Goal: Task Accomplishment & Management: Manage account settings

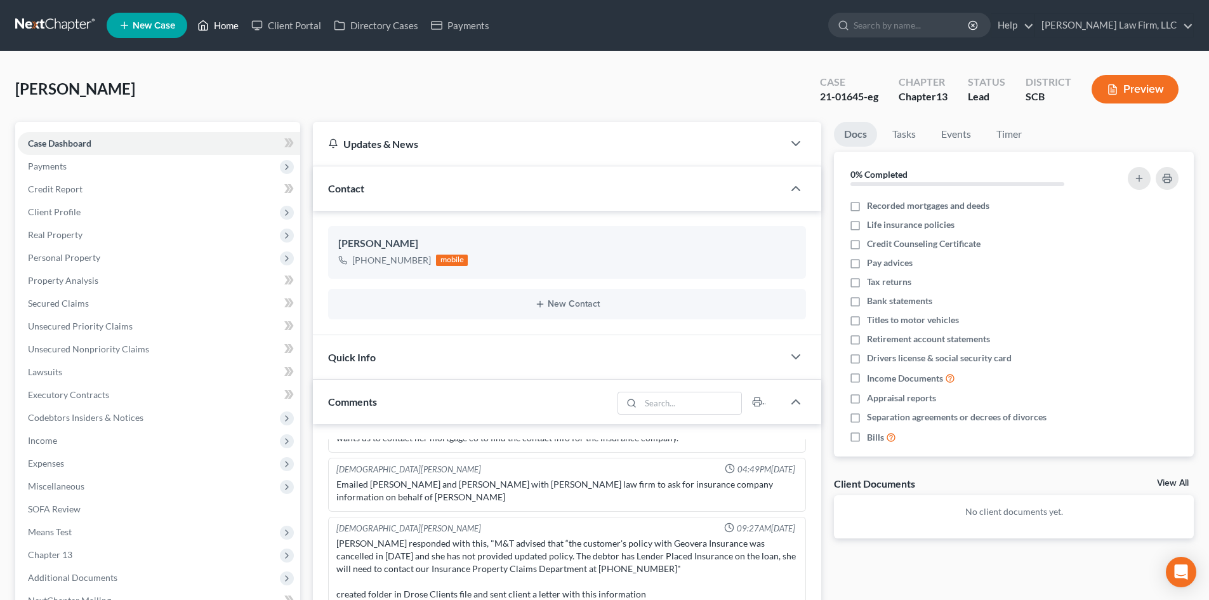
click at [223, 24] on link "Home" at bounding box center [218, 25] width 54 height 23
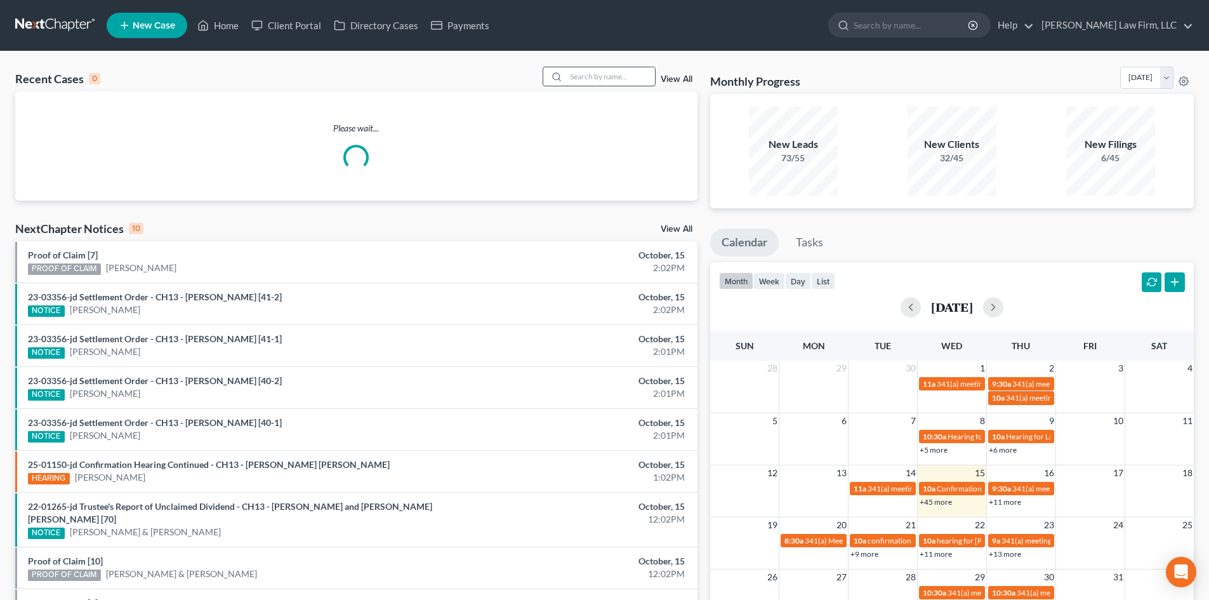
click at [606, 74] on input "search" at bounding box center [610, 76] width 89 height 18
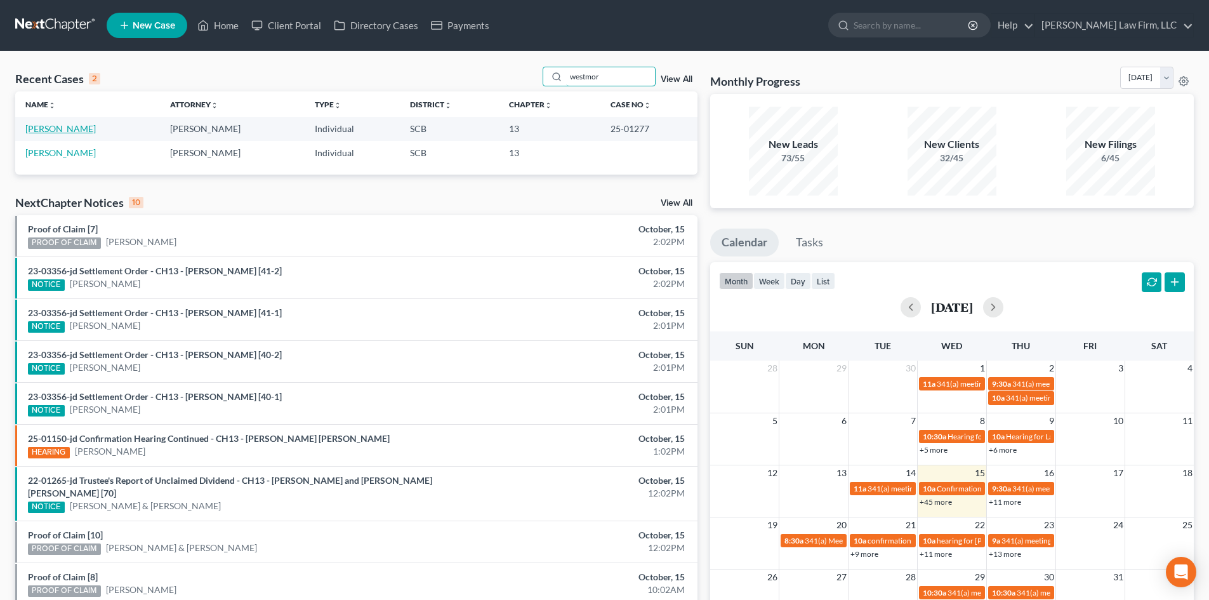
type input "westmor"
click at [86, 125] on link "[PERSON_NAME]" at bounding box center [60, 128] width 70 height 11
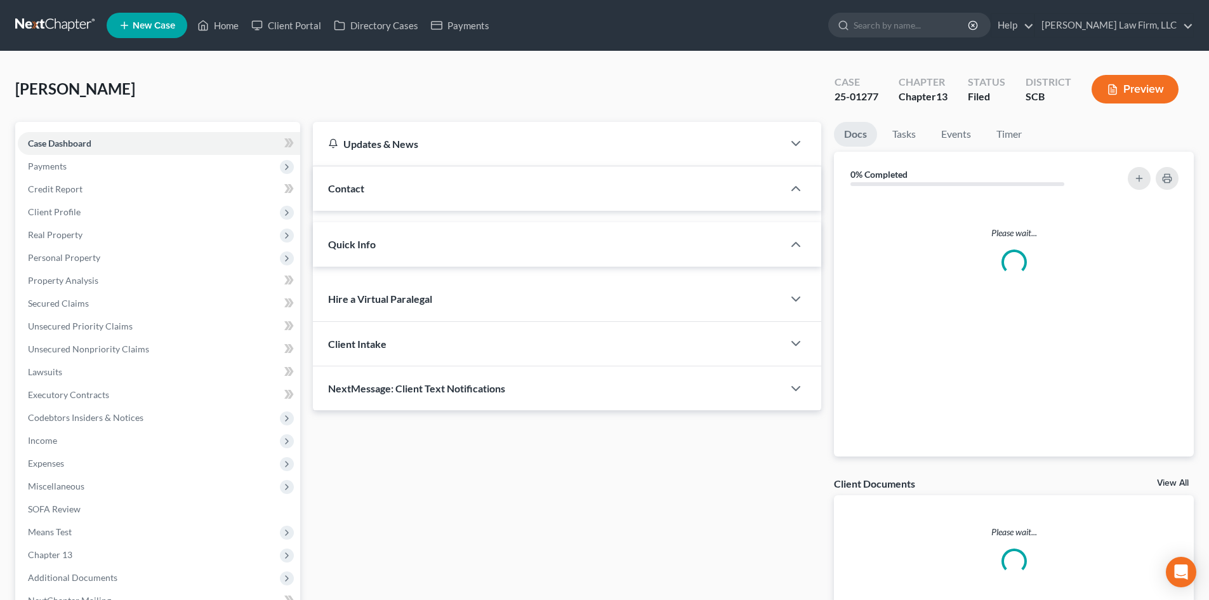
select select "3"
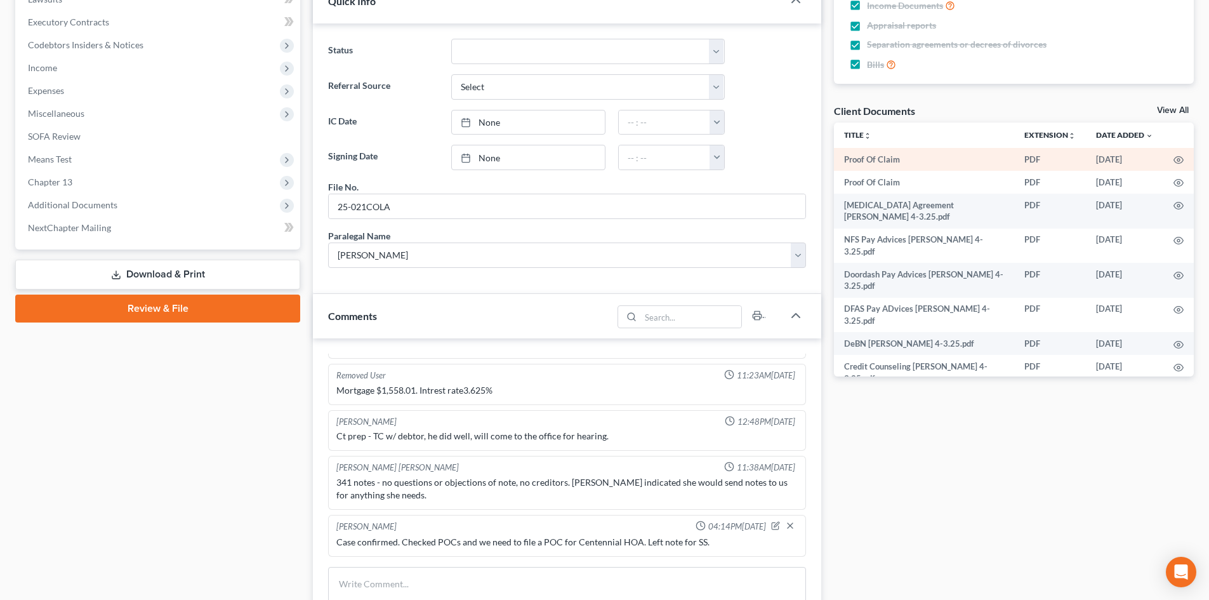
scroll to position [368, 0]
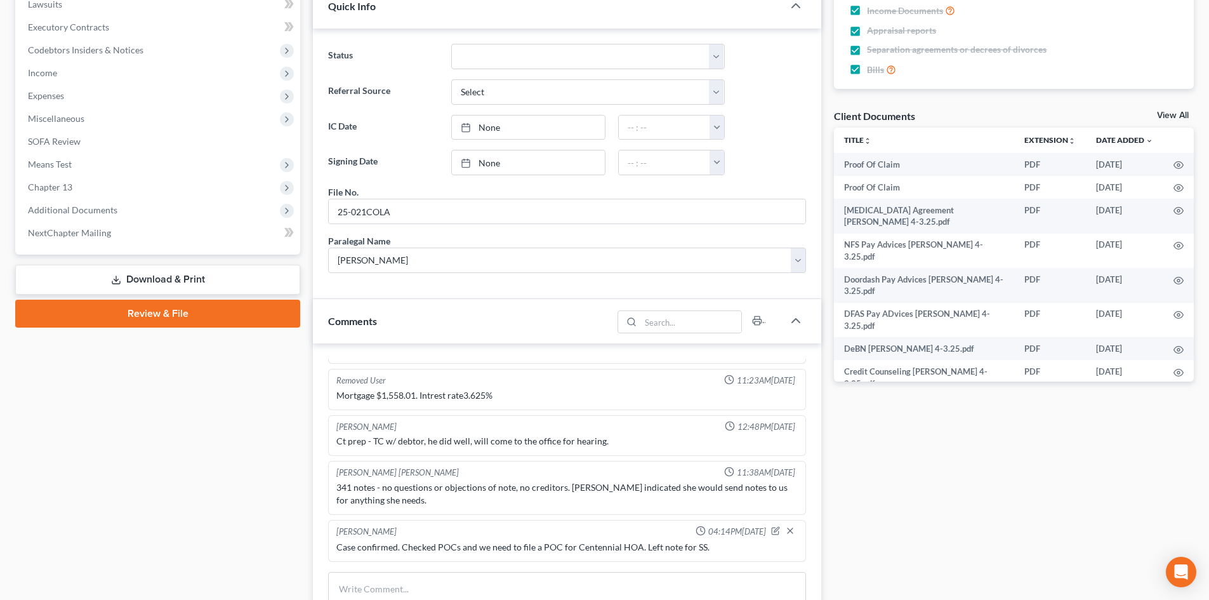
click at [1170, 112] on link "View All" at bounding box center [1173, 115] width 32 height 9
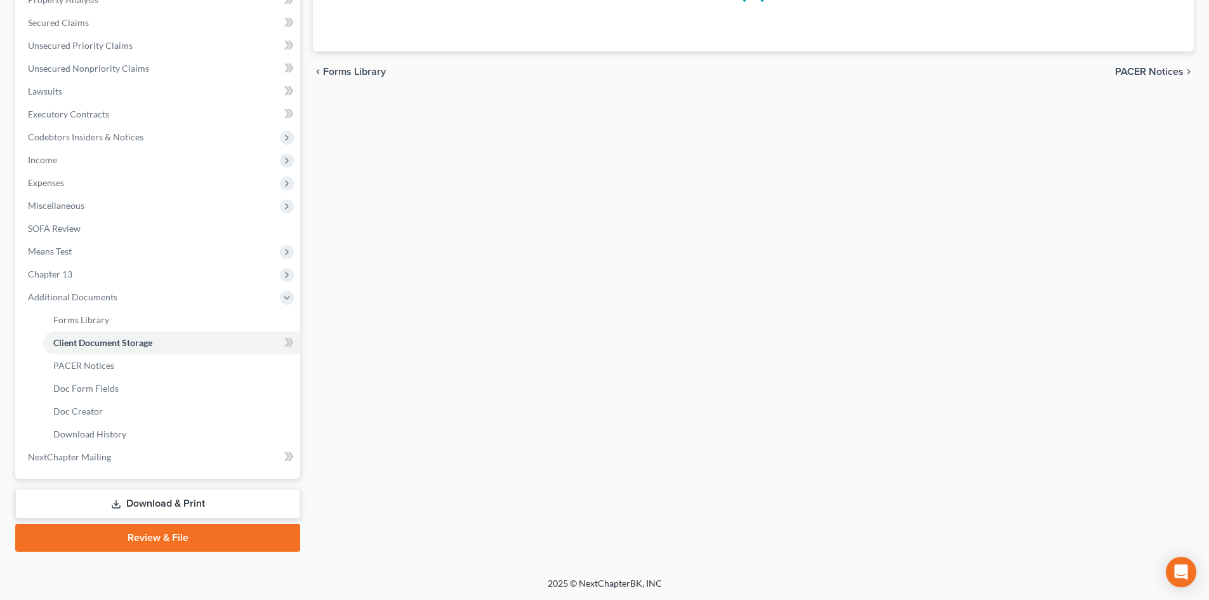
scroll to position [142, 0]
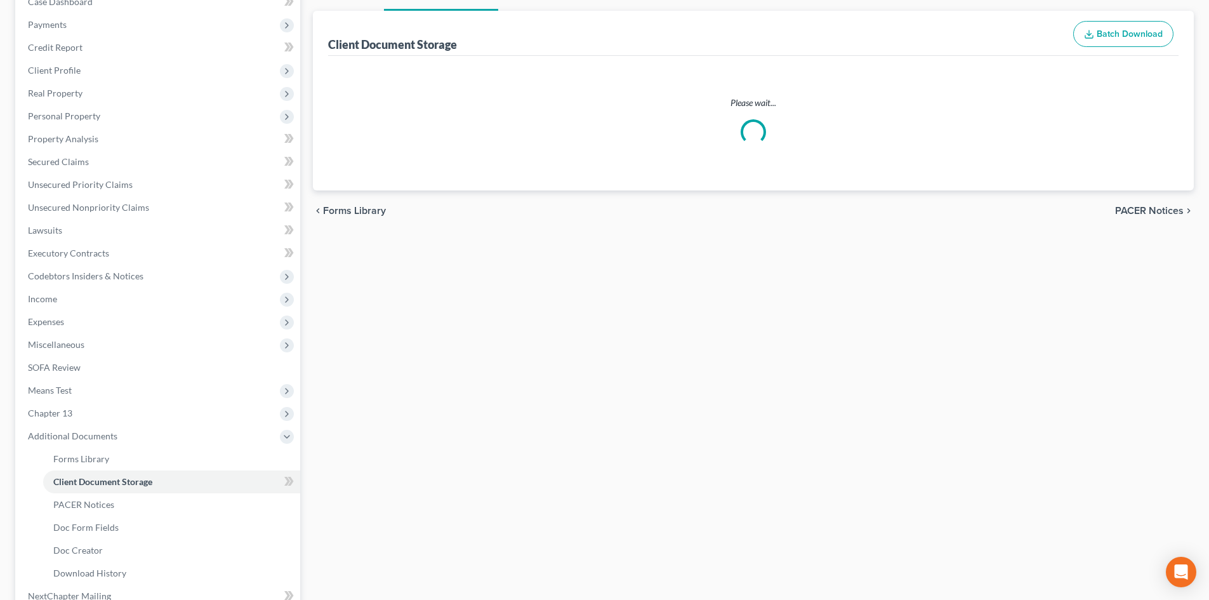
select select "6"
select select "16"
select select "15"
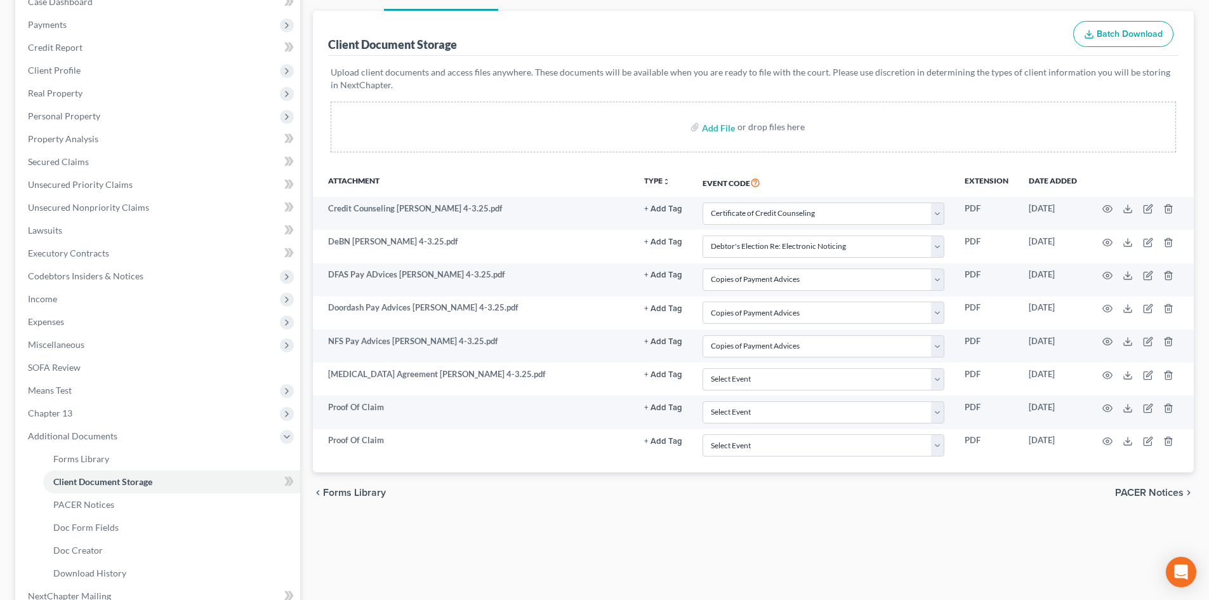
scroll to position [0, 0]
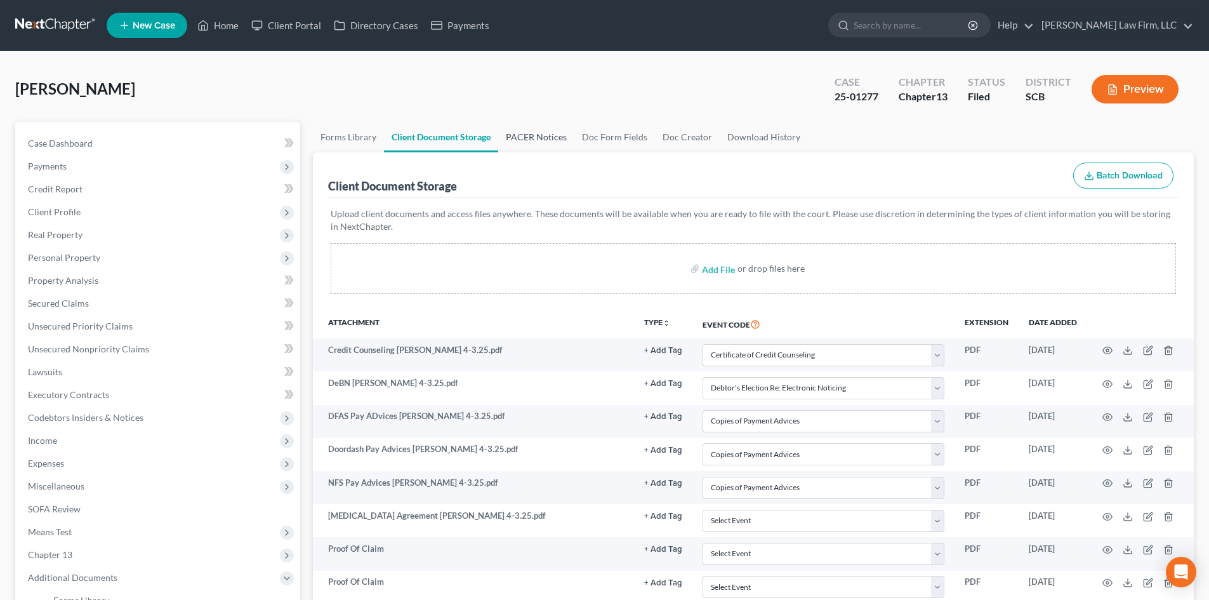
click at [544, 132] on link "PACER Notices" at bounding box center [536, 137] width 76 height 30
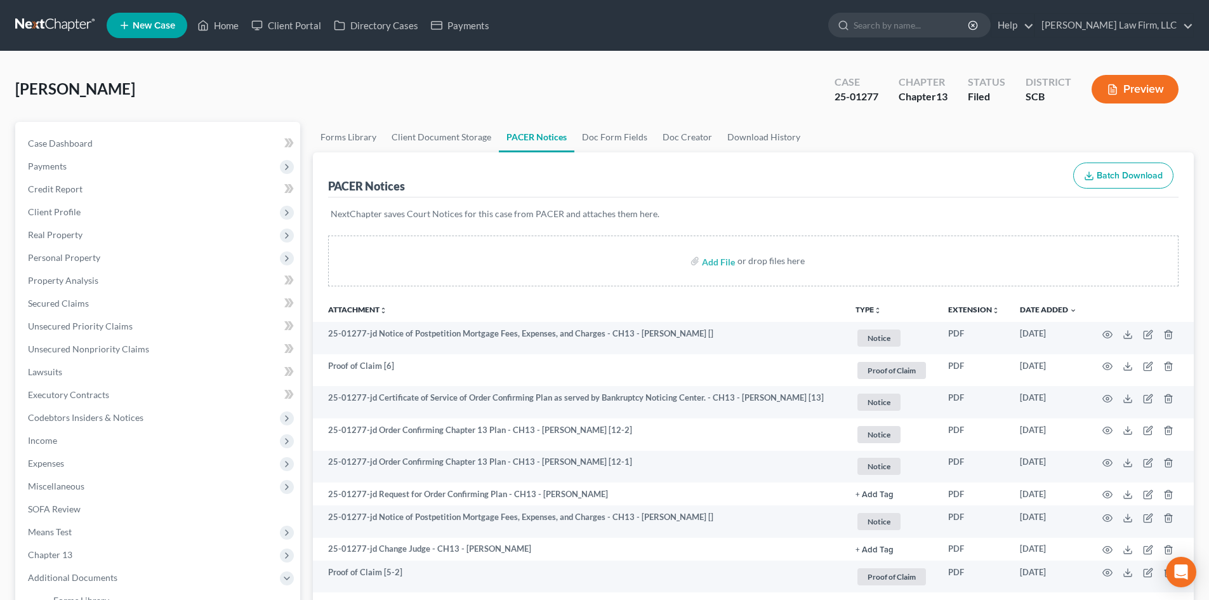
click at [1146, 99] on button "Preview" at bounding box center [1135, 89] width 87 height 29
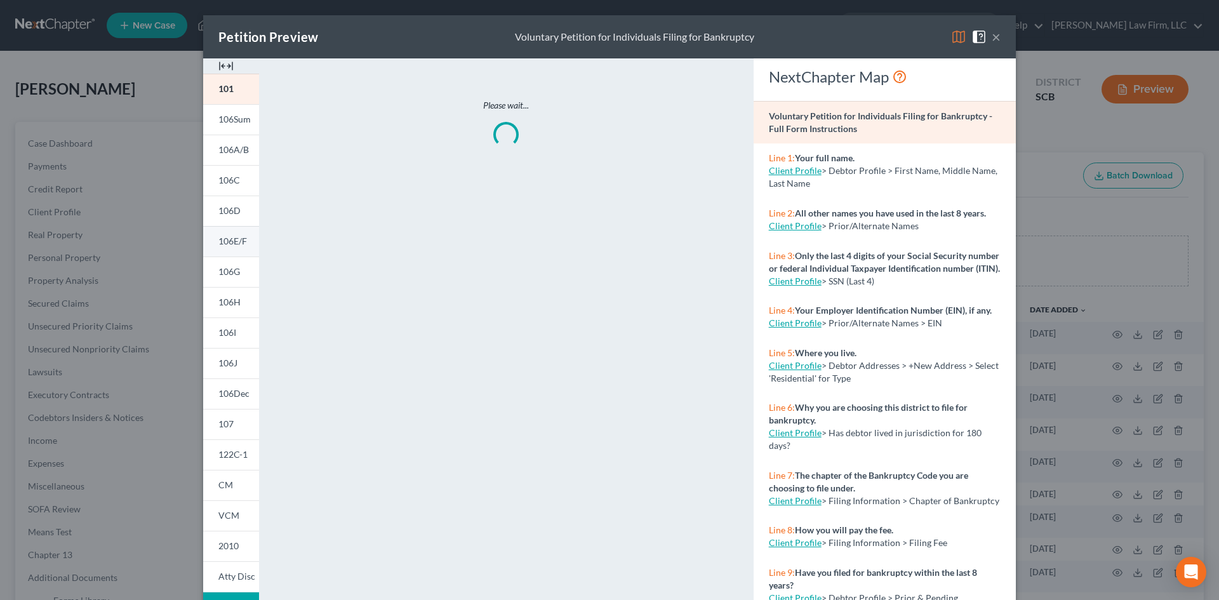
click at [226, 249] on link "106E/F" at bounding box center [231, 241] width 56 height 30
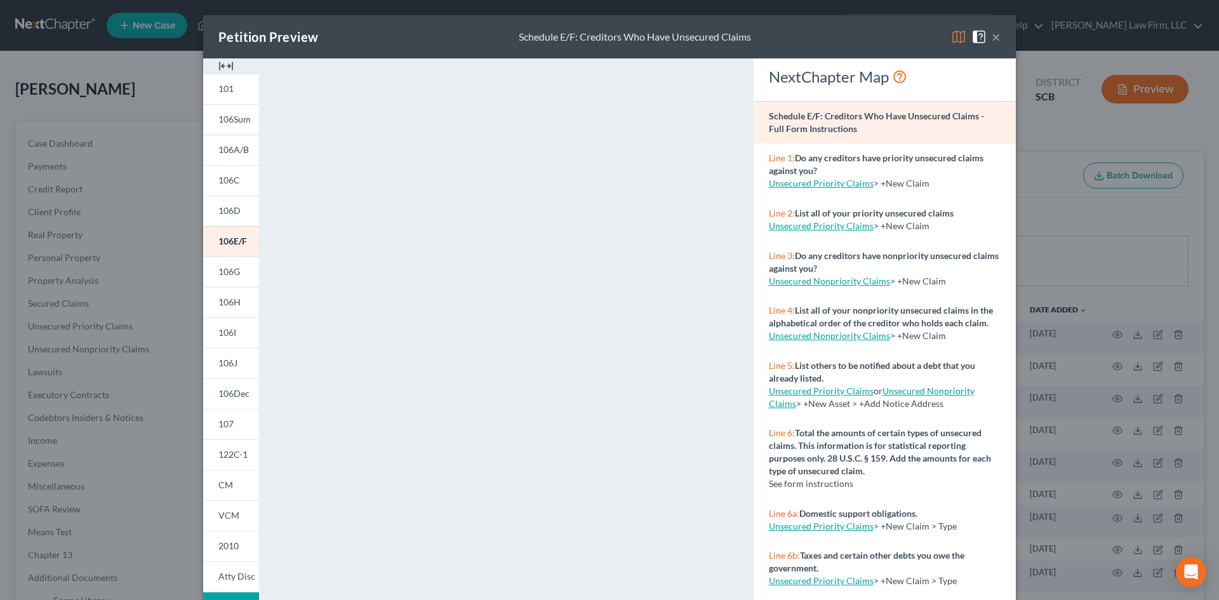
click at [994, 34] on button "×" at bounding box center [995, 36] width 9 height 15
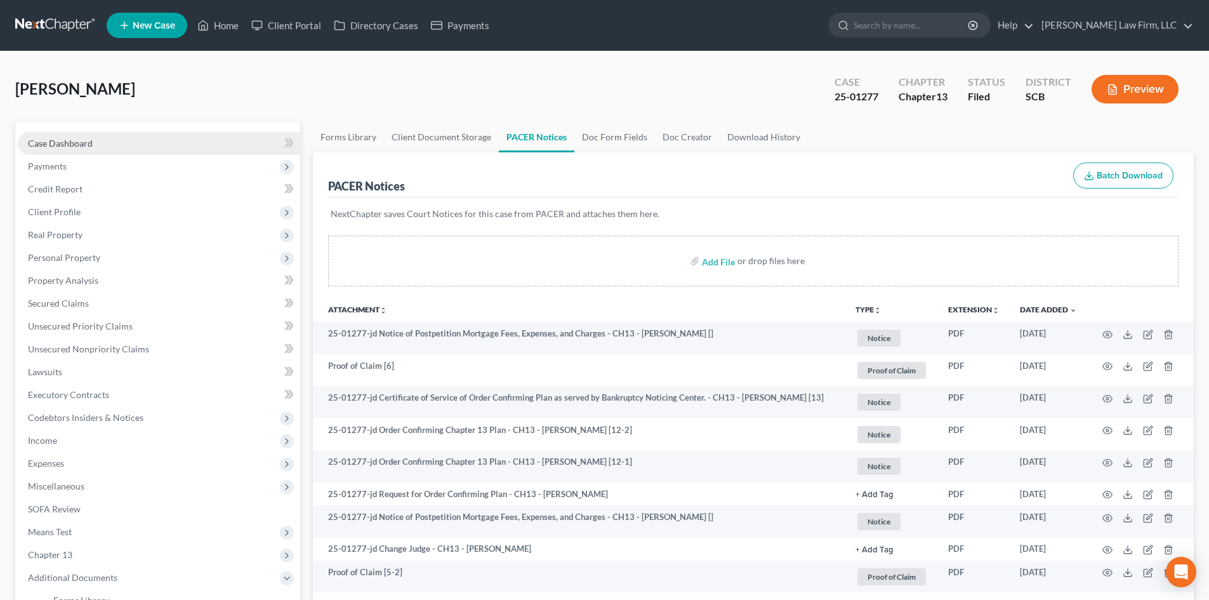
click at [55, 138] on span "Case Dashboard" at bounding box center [60, 143] width 65 height 11
select select "2"
select select "3"
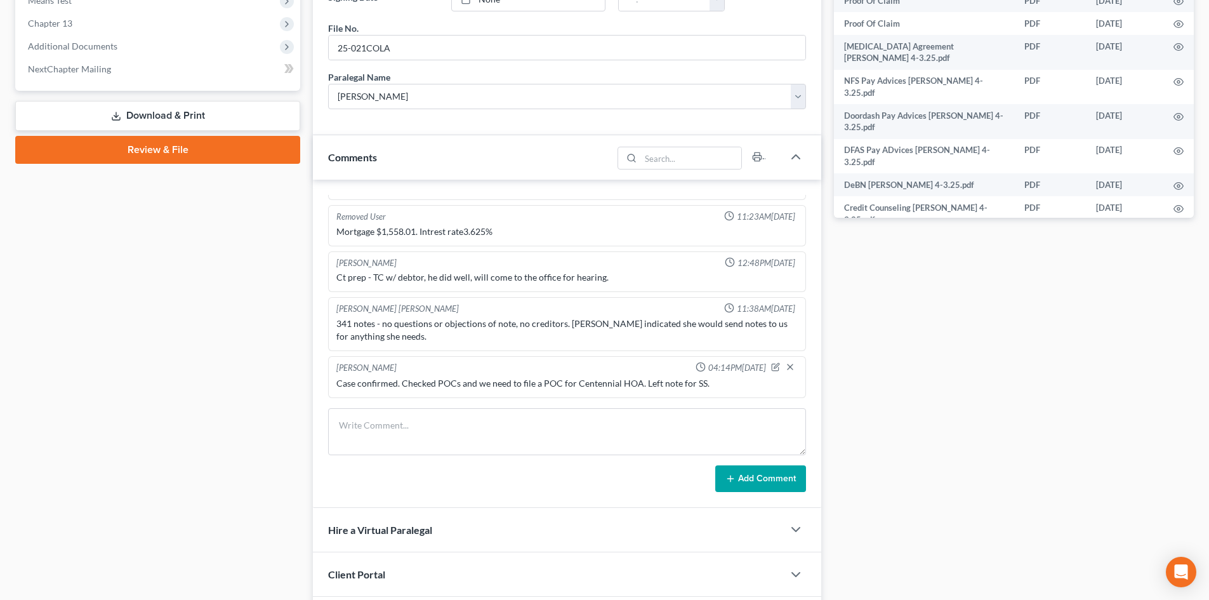
scroll to position [621, 0]
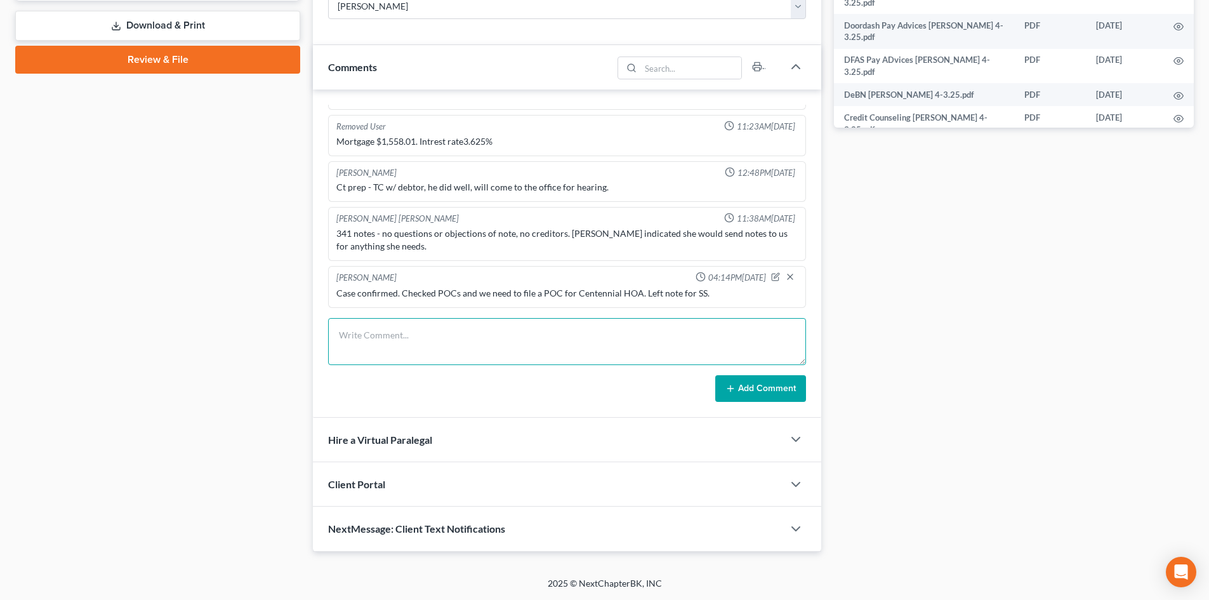
click at [420, 334] on textarea at bounding box center [567, 341] width 478 height 47
type textarea "VM from client re clearance issues. TC with client, answered questions and he s…"
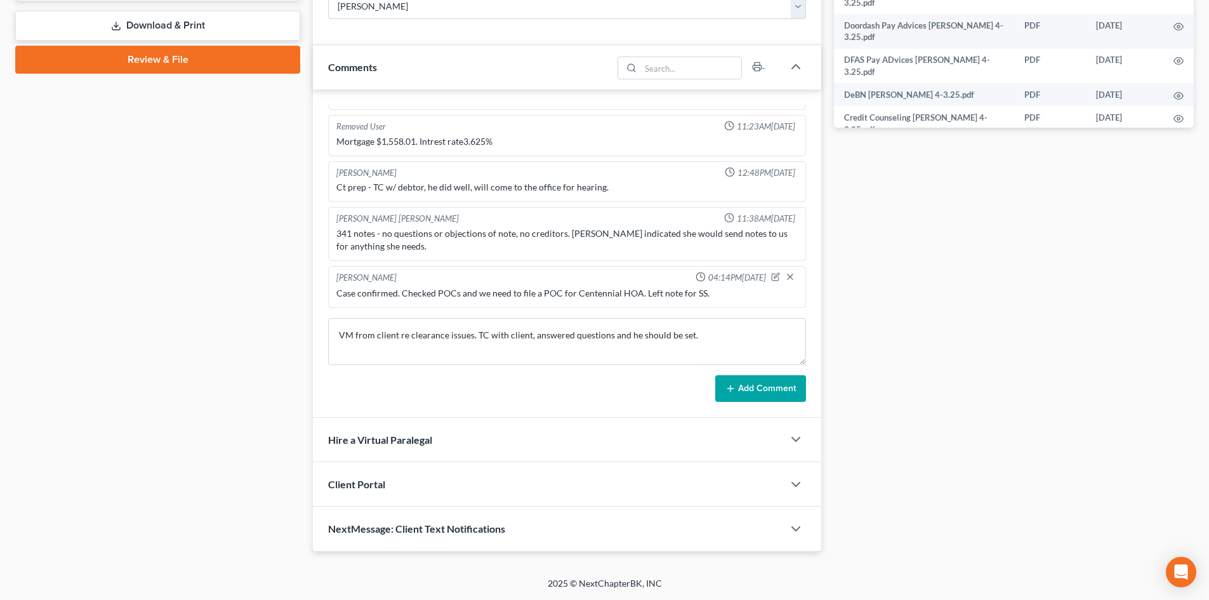
click at [750, 370] on form "VM from client re clearance issues. TC with client, answered questions and he s…" at bounding box center [567, 360] width 478 height 84
drag, startPoint x: 739, startPoint y: 401, endPoint x: 752, endPoint y: 388, distance: 18.0
click at [743, 397] on button "Add Comment" at bounding box center [760, 388] width 91 height 27
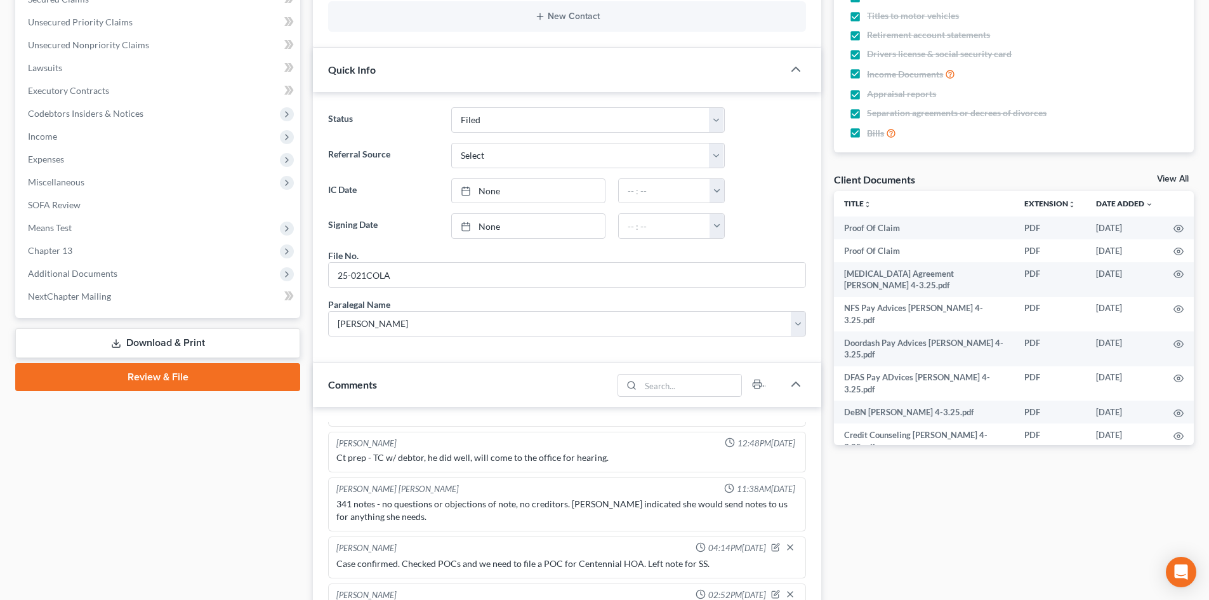
scroll to position [0, 0]
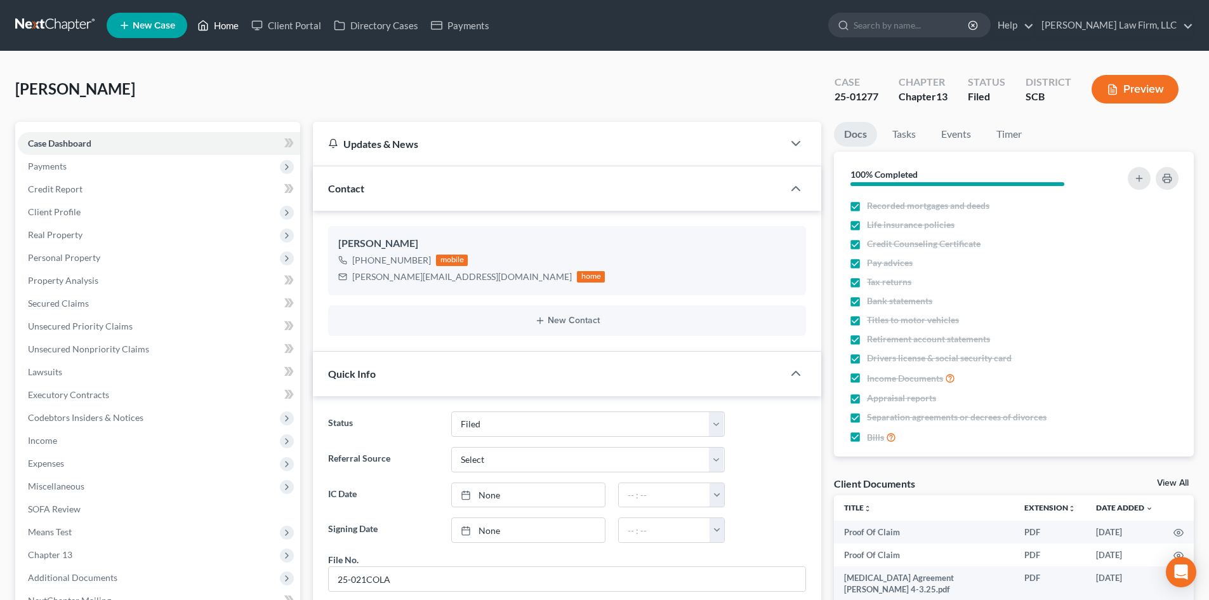
click at [225, 28] on link "Home" at bounding box center [218, 25] width 54 height 23
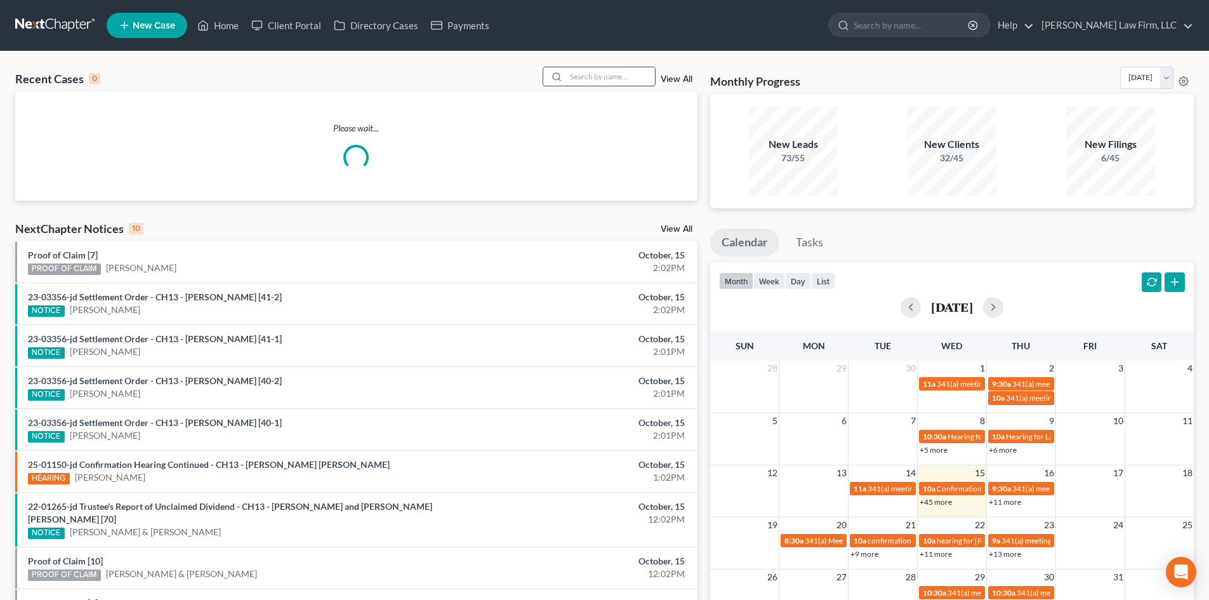
click at [600, 69] on input "search" at bounding box center [610, 76] width 89 height 18
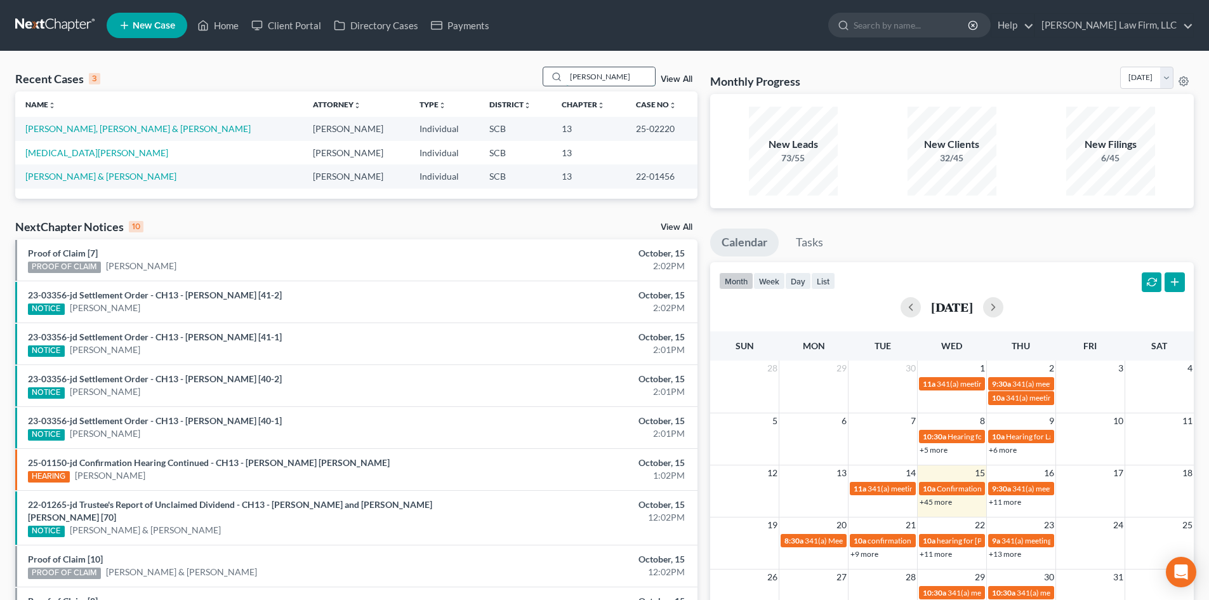
drag, startPoint x: 614, startPoint y: 70, endPoint x: 564, endPoint y: 77, distance: 50.7
click at [564, 77] on div "[PERSON_NAME]" at bounding box center [599, 77] width 113 height 20
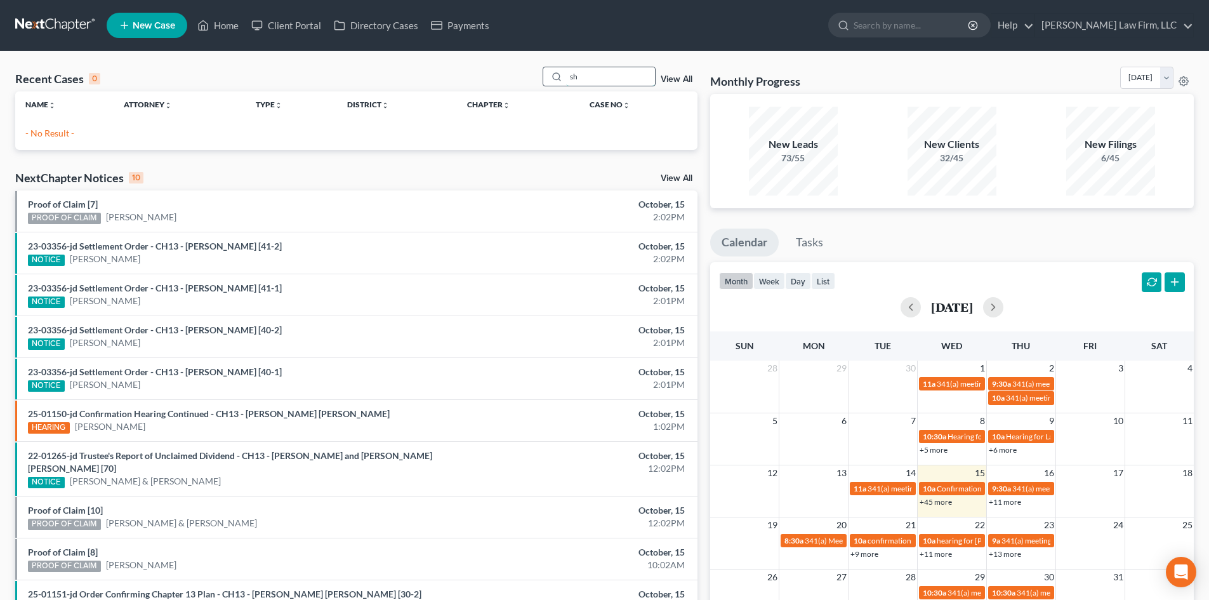
type input "s"
